Goal: Check status: Check status

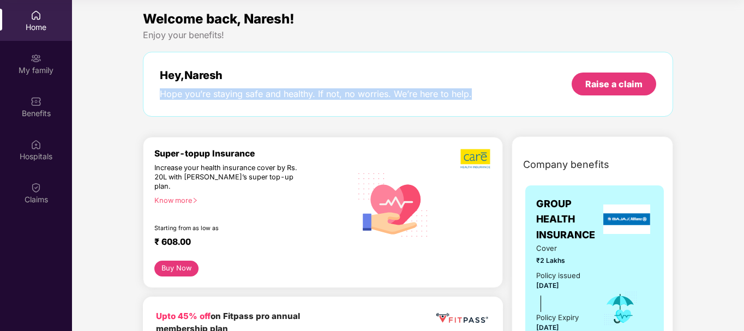
click at [139, 117] on div "Welcome back, Naresh! Enjoy your benefits! Hey, [PERSON_NAME] Hope you’re stayi…" at bounding box center [408, 68] width 539 height 119
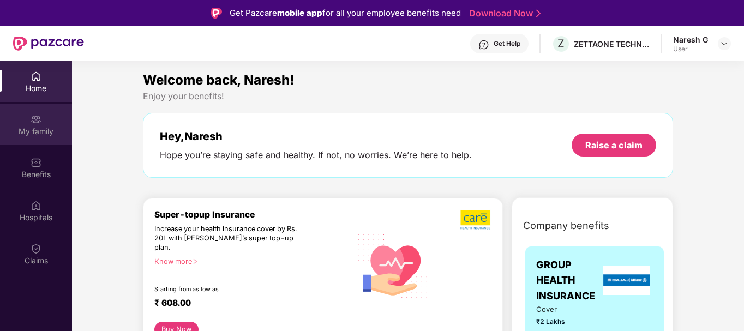
click at [45, 121] on div "My family" at bounding box center [36, 124] width 72 height 41
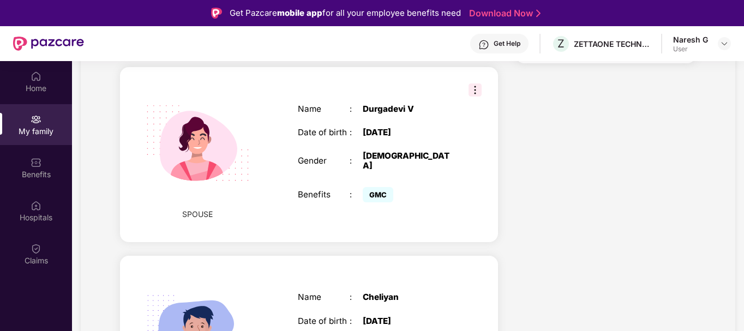
scroll to position [327, 0]
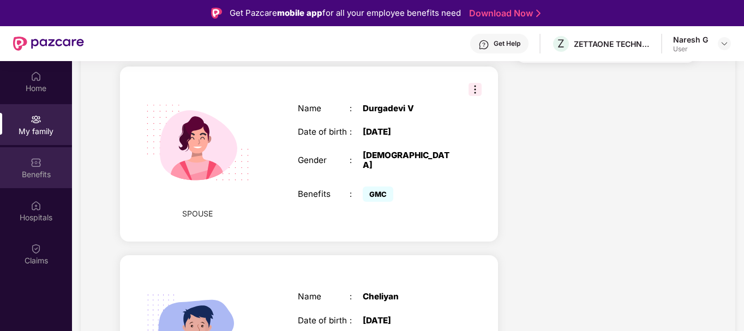
click at [42, 166] on div "Benefits" at bounding box center [36, 167] width 72 height 41
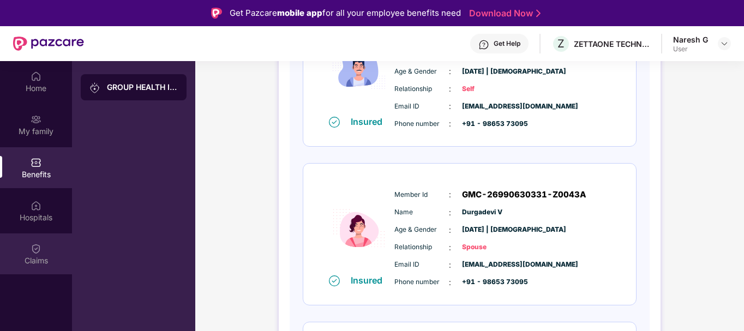
scroll to position [218, 0]
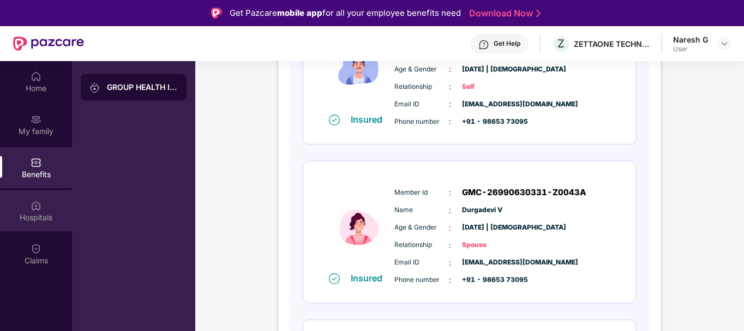
click at [41, 209] on img at bounding box center [36, 205] width 11 height 11
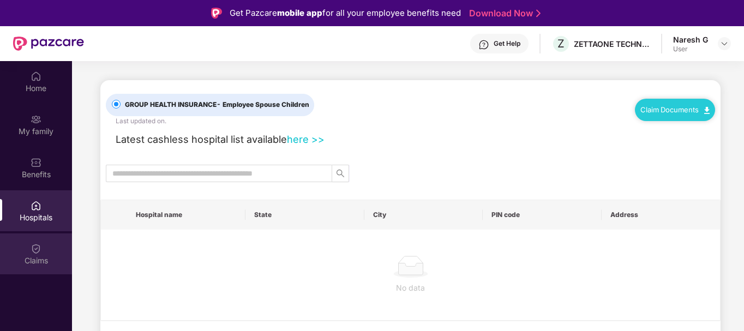
click at [35, 265] on div "Claims" at bounding box center [36, 260] width 72 height 11
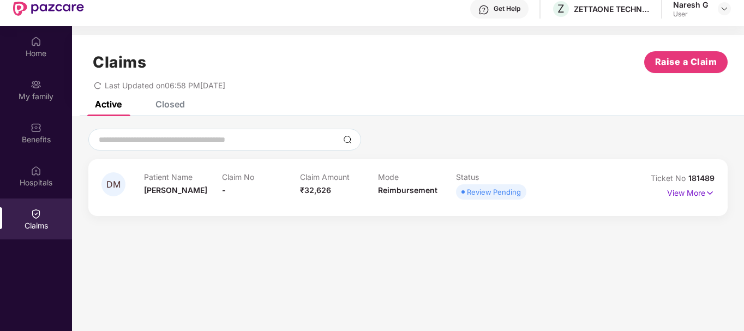
scroll to position [61, 0]
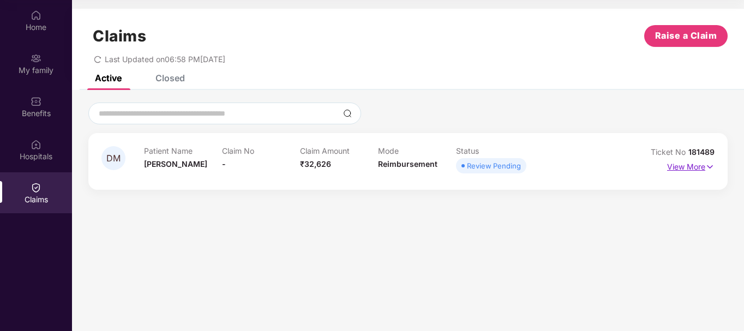
click at [696, 168] on p "View More" at bounding box center [690, 165] width 47 height 15
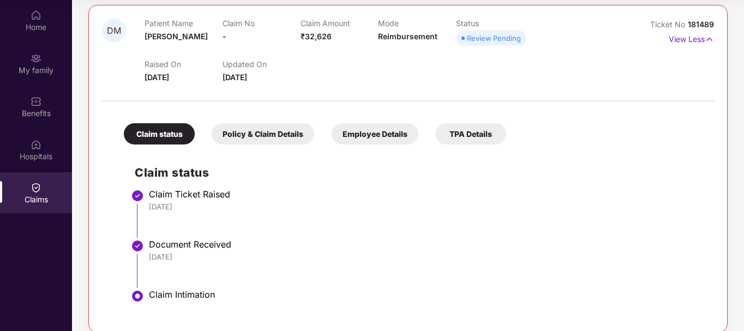
scroll to position [141, 0]
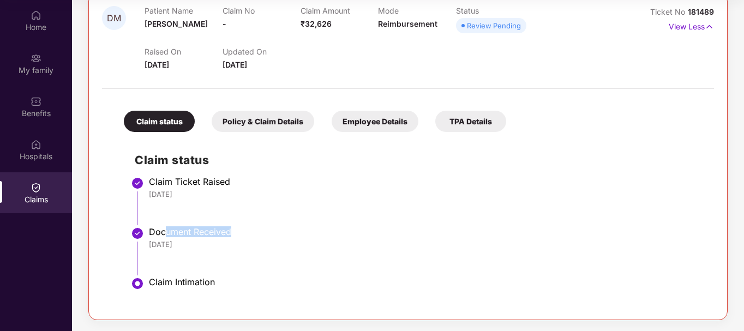
drag, startPoint x: 168, startPoint y: 229, endPoint x: 237, endPoint y: 232, distance: 69.4
click at [237, 232] on div "Document Received" at bounding box center [426, 231] width 554 height 11
click at [483, 214] on li "Claim Ticket Raised [DATE]" at bounding box center [419, 205] width 569 height 50
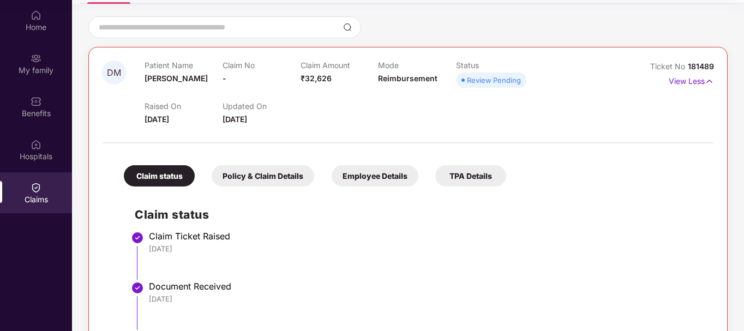
drag, startPoint x: 235, startPoint y: 124, endPoint x: 271, endPoint y: 124, distance: 36.0
click at [271, 124] on div "Updated On [DATE]" at bounding box center [262, 113] width 78 height 24
click at [330, 130] on div at bounding box center [408, 137] width 612 height 23
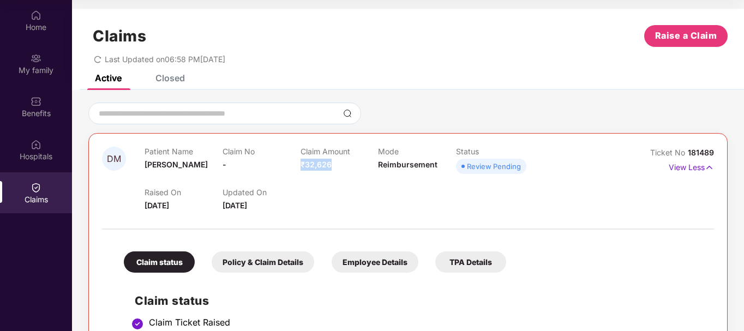
drag, startPoint x: 306, startPoint y: 169, endPoint x: 339, endPoint y: 166, distance: 33.9
click at [339, 166] on div "Claim Amount ₹32,626" at bounding box center [340, 162] width 78 height 30
click at [176, 77] on div "Closed" at bounding box center [170, 78] width 29 height 11
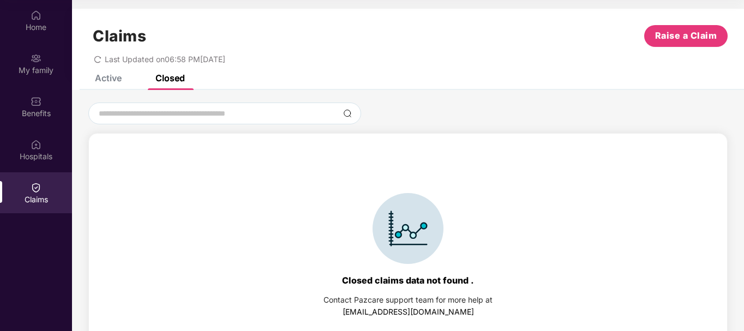
click at [118, 76] on div "Active" at bounding box center [108, 78] width 27 height 11
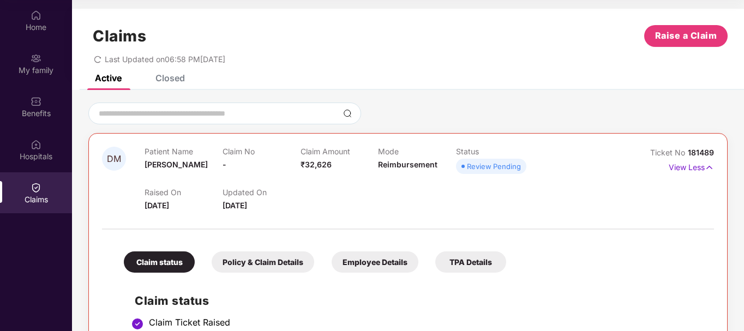
scroll to position [141, 0]
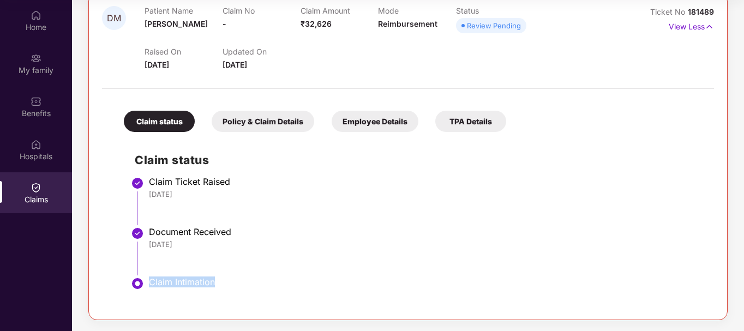
drag, startPoint x: 147, startPoint y: 283, endPoint x: 220, endPoint y: 295, distance: 73.5
click at [220, 295] on li "Claim Intimation" at bounding box center [419, 293] width 569 height 26
click at [357, 245] on div "[DATE]" at bounding box center [426, 245] width 554 height 10
click at [260, 125] on div "Policy & Claim Details" at bounding box center [263, 121] width 103 height 21
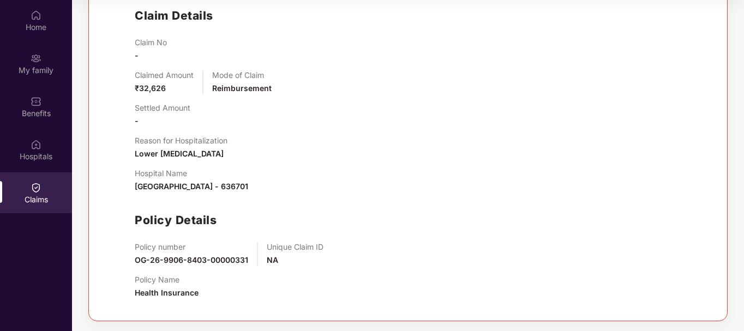
scroll to position [286, 0]
drag, startPoint x: 166, startPoint y: 155, endPoint x: 243, endPoint y: 151, distance: 77.1
click at [243, 151] on div "Reason for Hospitalization Lower [MEDICAL_DATA]" at bounding box center [419, 147] width 569 height 24
click at [347, 150] on div "Reason for Hospitalization Lower [MEDICAL_DATA]" at bounding box center [419, 147] width 569 height 24
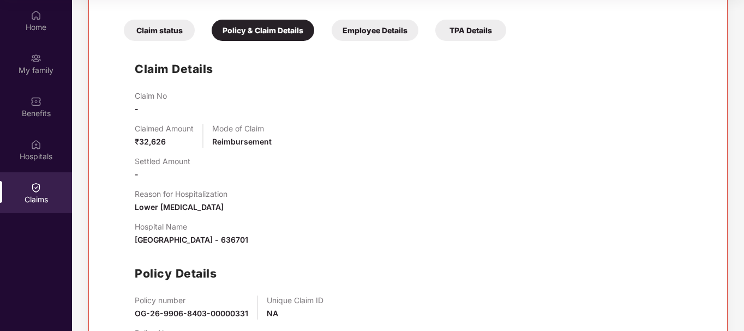
click at [366, 23] on div "Employee Details" at bounding box center [375, 30] width 87 height 21
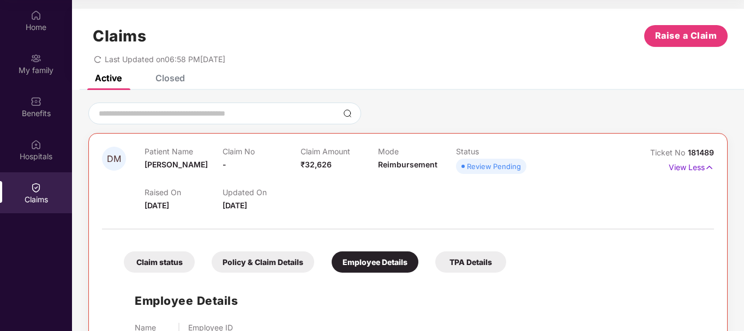
scroll to position [49, 0]
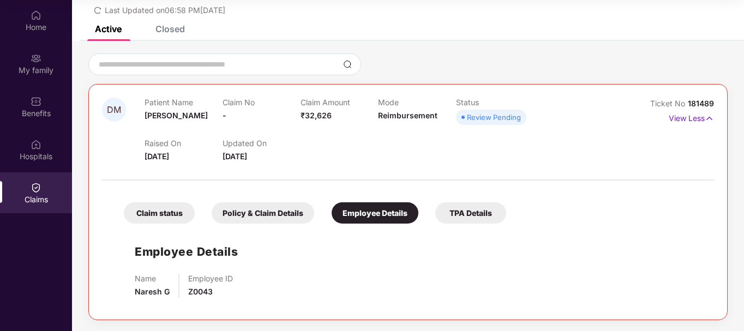
click at [479, 116] on div "Review Pending" at bounding box center [494, 117] width 54 height 11
click at [510, 123] on div "Review Pending" at bounding box center [494, 117] width 54 height 11
click at [509, 123] on div "Review Pending" at bounding box center [494, 117] width 54 height 11
click at [468, 215] on div "TPA Details" at bounding box center [470, 212] width 71 height 21
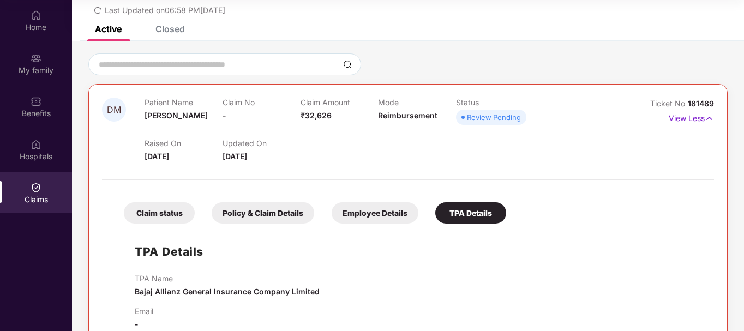
scroll to position [73, 0]
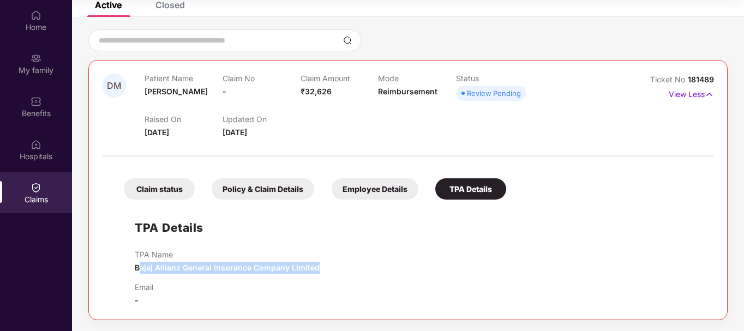
drag, startPoint x: 140, startPoint y: 265, endPoint x: 336, endPoint y: 267, distance: 195.4
click at [336, 267] on div "TPA Name Bajaj Allianz General Insurance Company Limited" at bounding box center [419, 262] width 569 height 24
click at [368, 258] on div "TPA Name Bajaj Allianz General Insurance Company Limited" at bounding box center [419, 262] width 569 height 24
click at [170, 100] on div "Patient Name [PERSON_NAME]" at bounding box center [184, 89] width 78 height 30
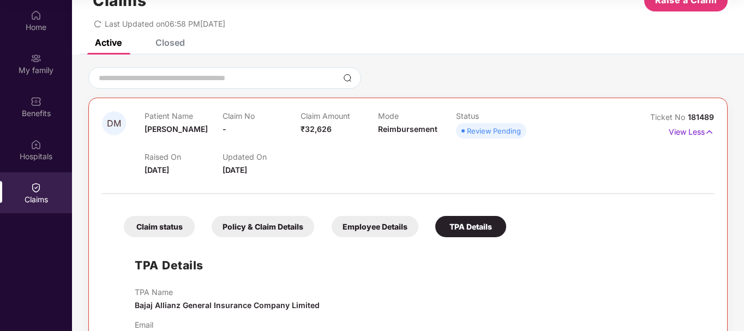
scroll to position [0, 0]
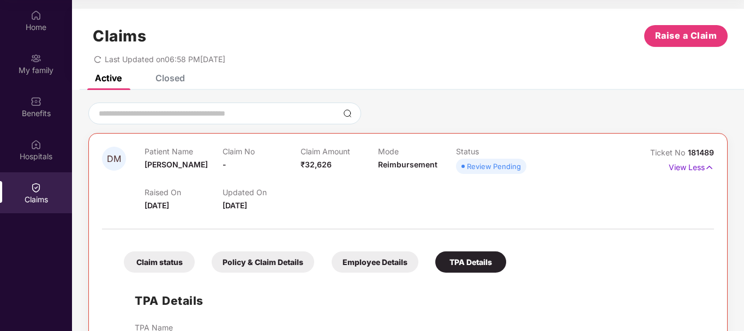
click at [154, 268] on div "Claim status" at bounding box center [159, 262] width 71 height 21
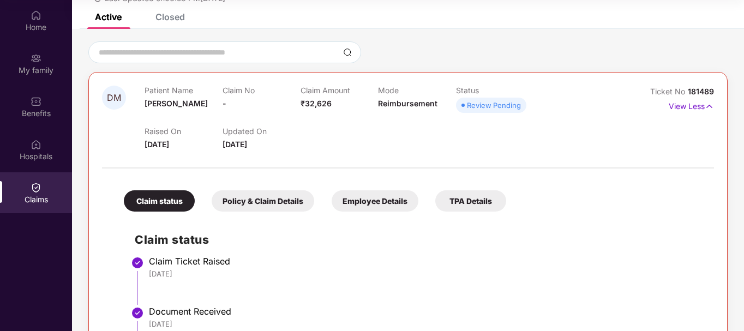
scroll to position [141, 0]
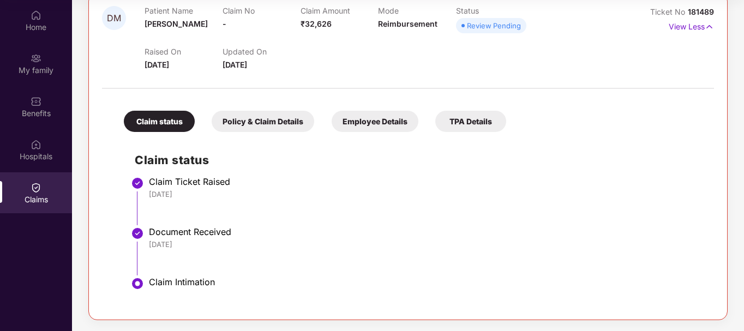
click at [304, 216] on li "Claim Ticket Raised [DATE]" at bounding box center [419, 205] width 569 height 50
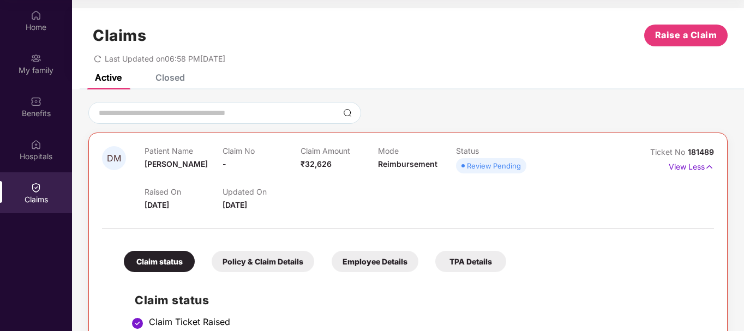
scroll to position [0, 0]
click at [172, 77] on div "Closed" at bounding box center [170, 78] width 29 height 11
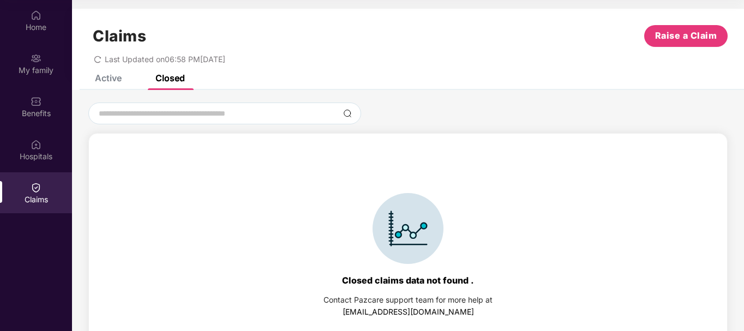
click at [109, 81] on div "Active" at bounding box center [108, 78] width 27 height 11
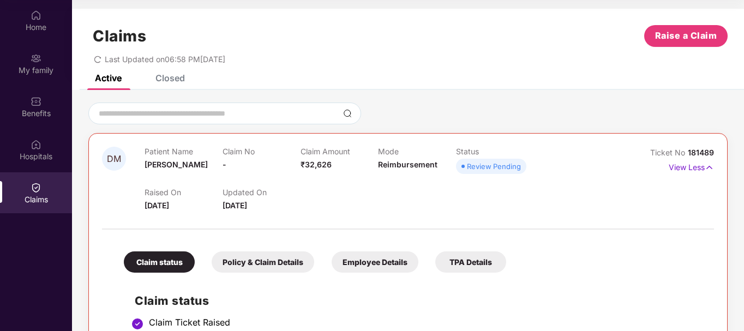
click at [145, 59] on span "Last Updated on 06:58 PM[DATE]" at bounding box center [165, 59] width 121 height 9
click at [97, 58] on icon "redo" at bounding box center [98, 60] width 8 height 8
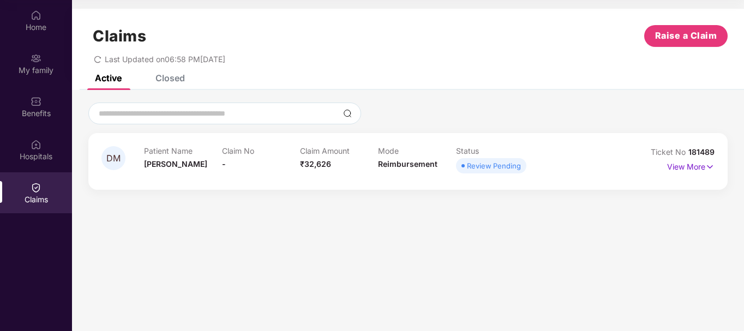
scroll to position [7, 0]
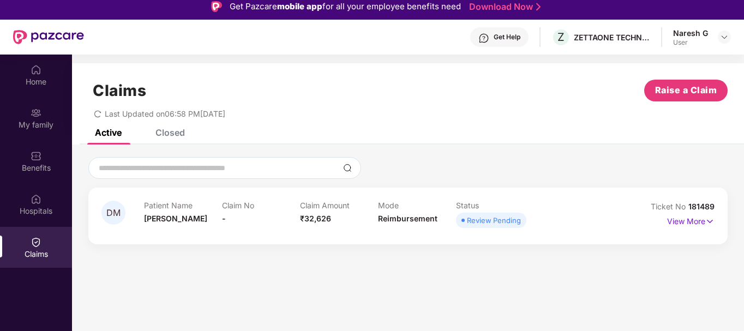
click at [435, 98] on div "Claims Raise a Claim" at bounding box center [408, 91] width 640 height 22
click at [44, 74] on div "Home" at bounding box center [36, 75] width 72 height 41
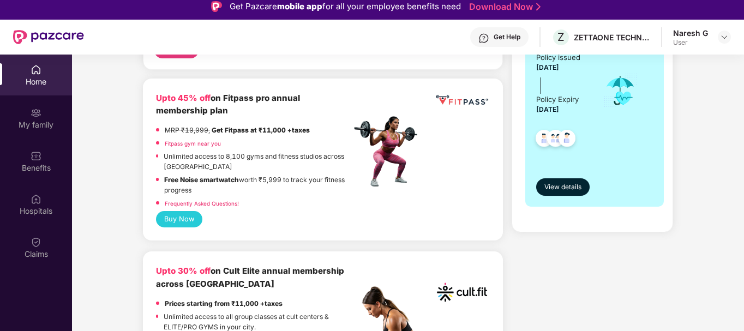
scroll to position [491, 0]
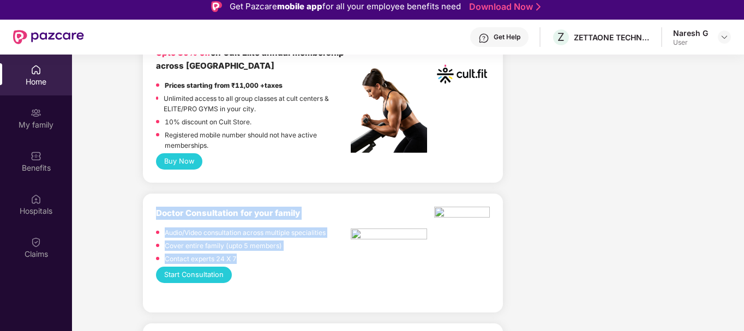
drag, startPoint x: 226, startPoint y: 247, endPoint x: 156, endPoint y: 205, distance: 82.3
click at [156, 207] on div "Doctor Consultation for your family Audio/Video consultation across multiple sp…" at bounding box center [253, 237] width 195 height 60
click at [254, 241] on p "Cover entire family (upto 5 members)" at bounding box center [223, 246] width 117 height 10
drag, startPoint x: 230, startPoint y: 250, endPoint x: 157, endPoint y: 205, distance: 85.7
click at [157, 207] on div "Doctor Consultation for your family Audio/Video consultation across multiple sp…" at bounding box center [253, 237] width 195 height 60
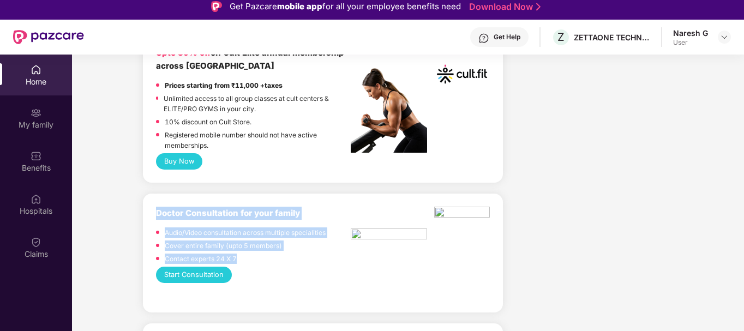
click at [230, 254] on p "Contact experts 24 X 7" at bounding box center [201, 259] width 72 height 10
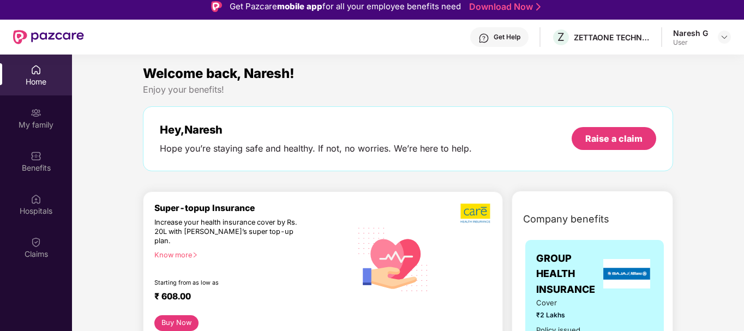
scroll to position [55, 0]
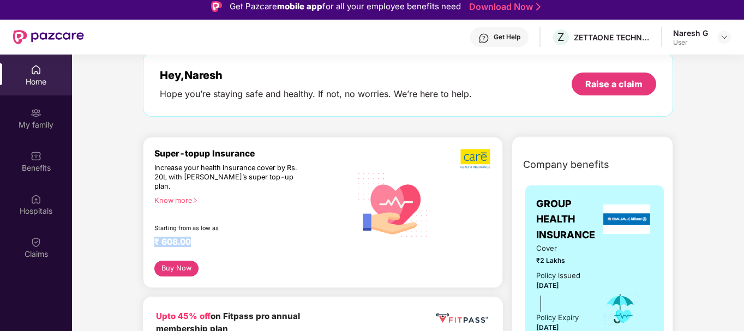
drag, startPoint x: 156, startPoint y: 235, endPoint x: 194, endPoint y: 231, distance: 37.8
click at [194, 237] on div "₹ 608.00" at bounding box center [247, 243] width 186 height 13
click at [208, 238] on div "₹ 608.00" at bounding box center [247, 243] width 186 height 13
